Goal: Task Accomplishment & Management: Manage account settings

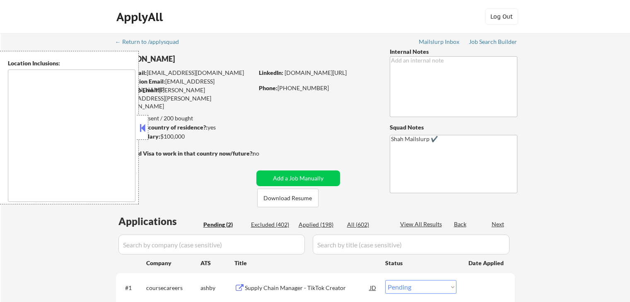
select select ""pending""
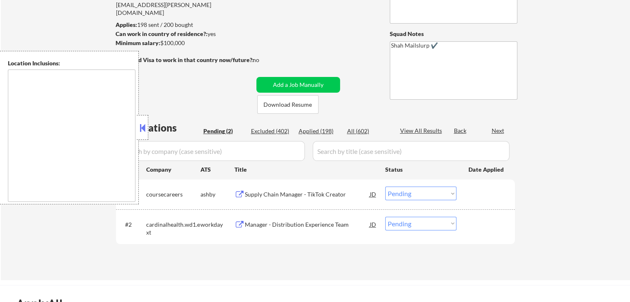
type textarea "[GEOGRAPHIC_DATA], [GEOGRAPHIC_DATA] [GEOGRAPHIC_DATA], [GEOGRAPHIC_DATA] [GEOG…"
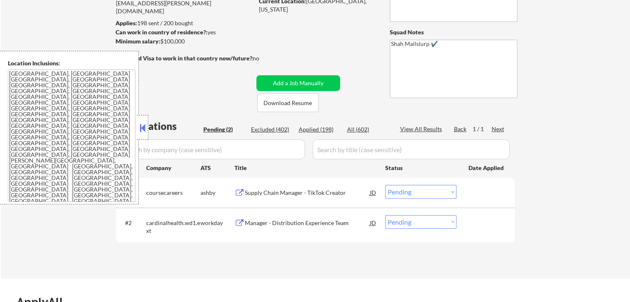
scroll to position [83, 0]
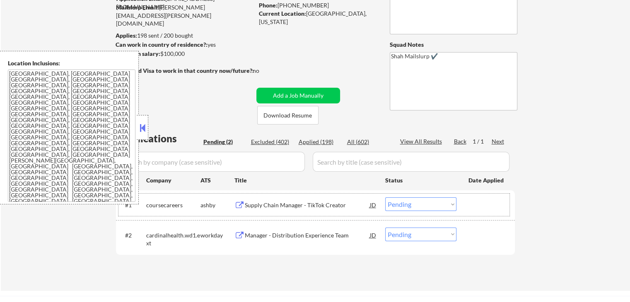
click at [231, 205] on div "ashby" at bounding box center [217, 205] width 34 height 8
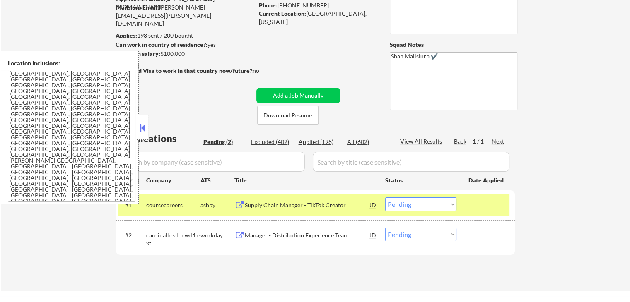
click at [244, 205] on button at bounding box center [239, 206] width 10 height 8
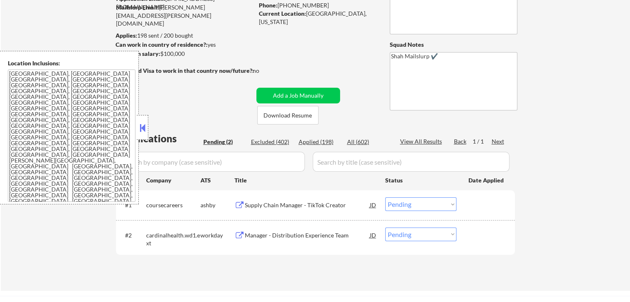
drag, startPoint x: 405, startPoint y: 205, endPoint x: 406, endPoint y: 209, distance: 4.6
click at [406, 205] on select "Choose an option... Pending Applied Excluded (Questions) Excluded (Expired) Exc…" at bounding box center [420, 205] width 71 height 14
click at [385, 198] on select "Choose an option... Pending Applied Excluded (Questions) Excluded (Expired) Exc…" at bounding box center [420, 205] width 71 height 14
click at [239, 230] on div "Manager - Distribution Experience Team JD" at bounding box center [305, 235] width 143 height 15
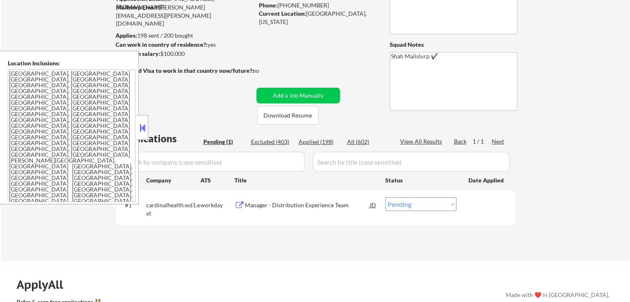
click at [404, 209] on select "Choose an option... Pending Applied Excluded (Questions) Excluded (Expired) Exc…" at bounding box center [420, 205] width 71 height 14
select select ""applied""
click at [385, 198] on select "Choose an option... Pending Applied Excluded (Questions) Excluded (Expired) Exc…" at bounding box center [420, 205] width 71 height 14
